Goal: Navigation & Orientation: Find specific page/section

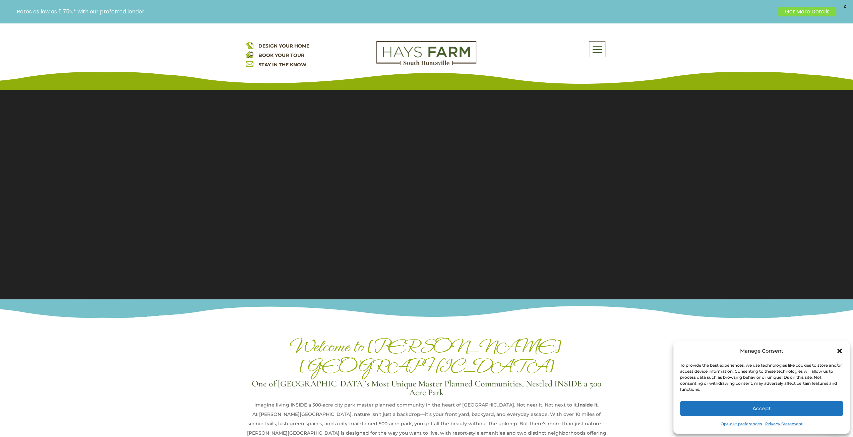
click at [585, 48] on div "About Us Quick Move-in Homes Amenities Galleries Shops, Restaurants, & Retail M…" at bounding box center [547, 49] width 121 height 16
click at [599, 53] on span at bounding box center [597, 49] width 16 height 15
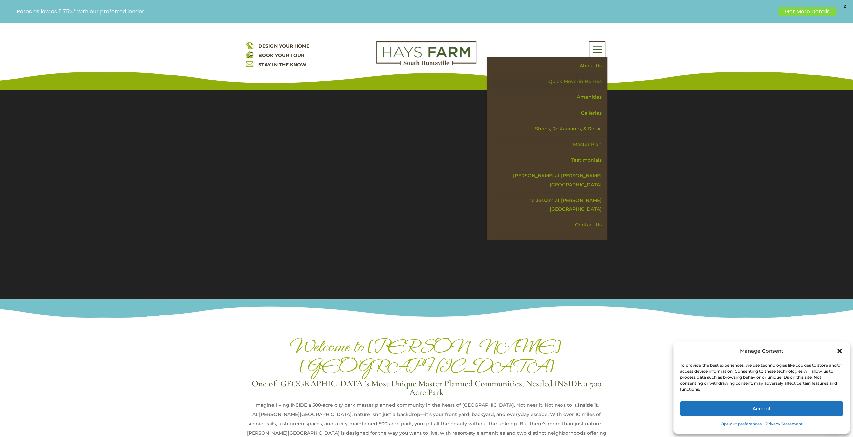
click at [592, 81] on link "Quick Move-in Homes" at bounding box center [549, 82] width 116 height 16
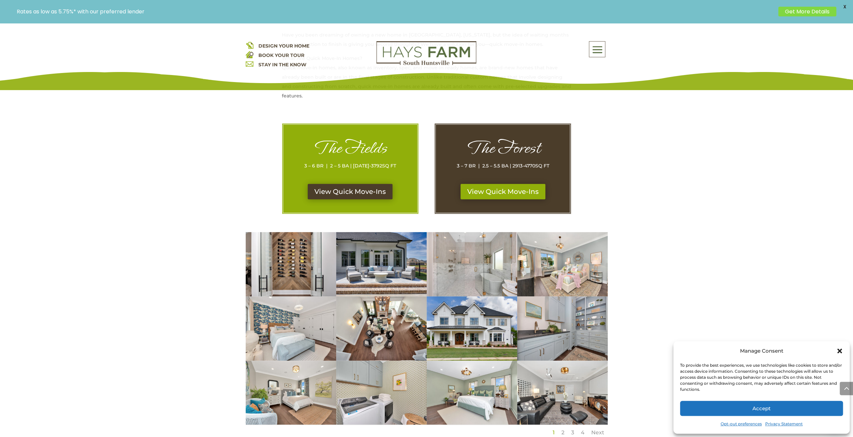
scroll to position [302, 0]
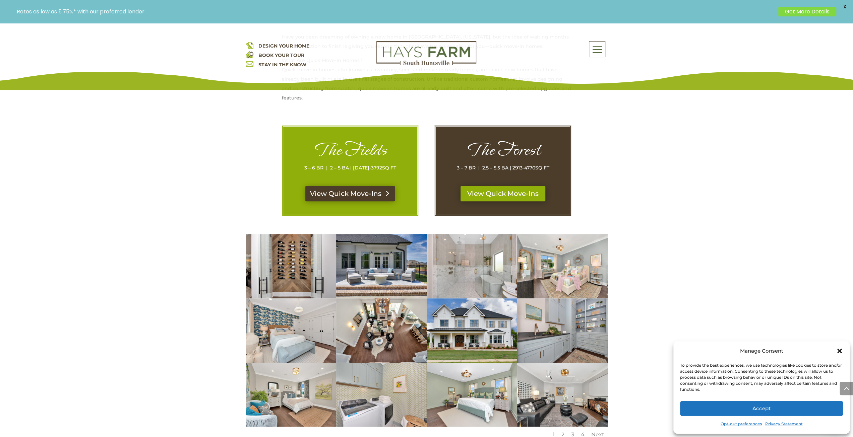
click at [371, 193] on link "View Quick Move-Ins" at bounding box center [350, 193] width 90 height 15
